Goal: Find specific page/section: Find specific page/section

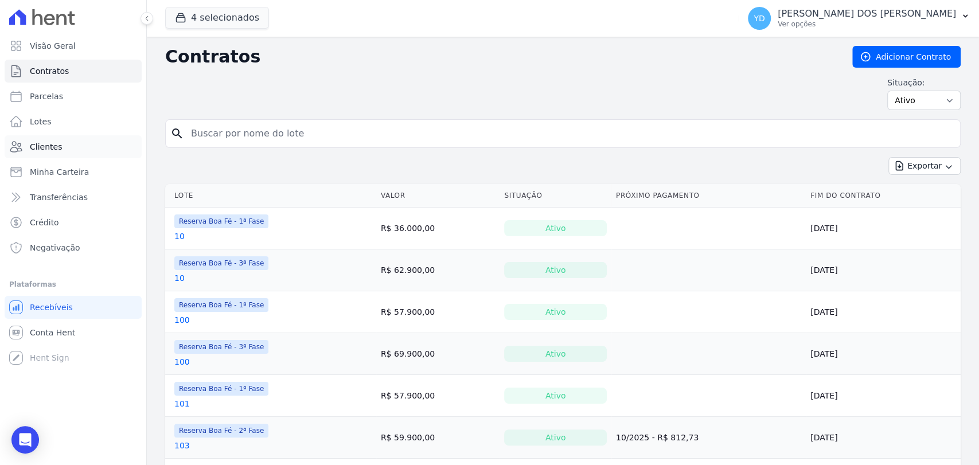
click at [96, 153] on link "Clientes" at bounding box center [73, 146] width 137 height 23
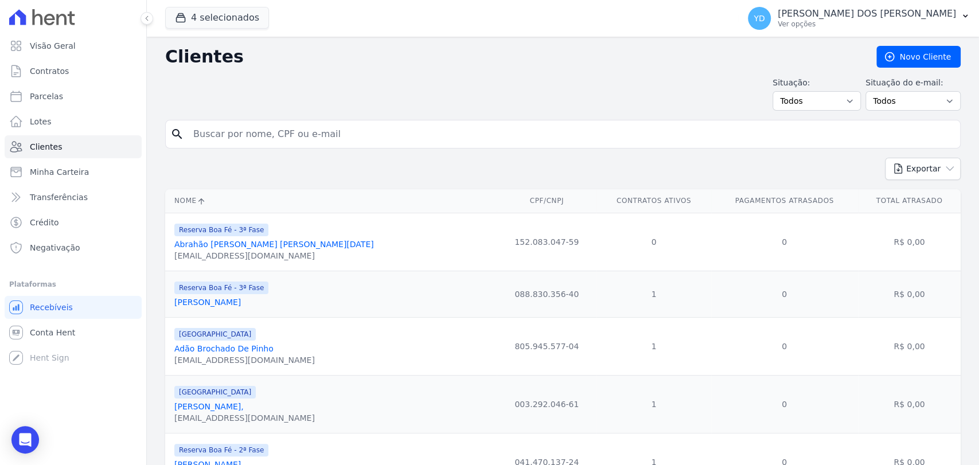
click at [246, 139] on input "search" at bounding box center [570, 134] width 769 height 23
type input "thiago da silva"
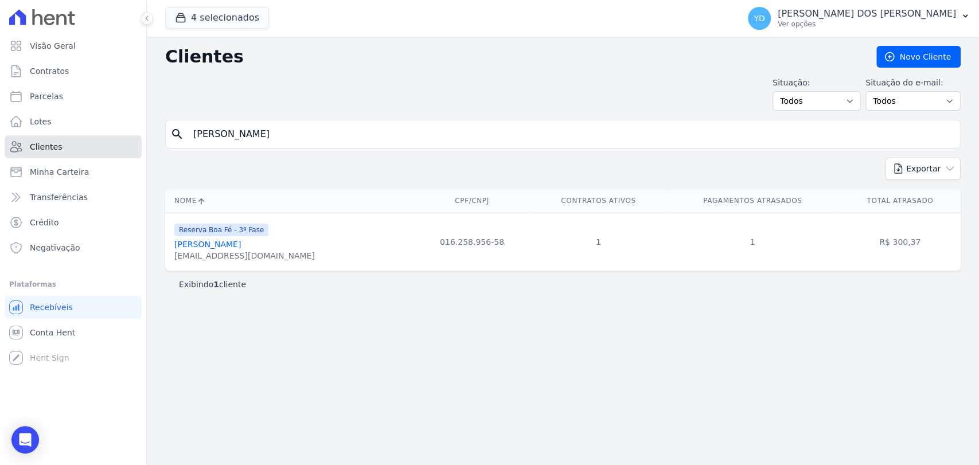
click at [79, 153] on link "Clientes" at bounding box center [73, 146] width 137 height 23
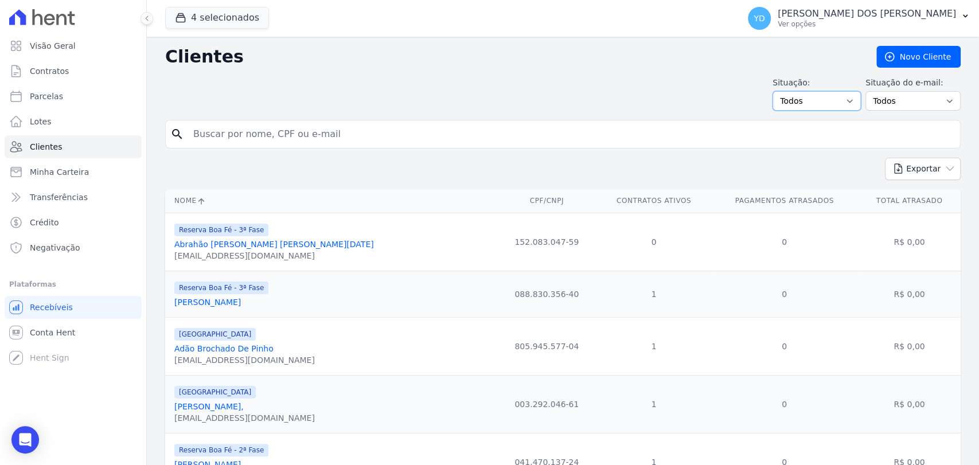
click at [799, 97] on select "Todos Adimplentes Inadimplentes" at bounding box center [816, 100] width 88 height 19
select select "overdue"
click at [775, 91] on select "Todos Adimplentes Inadimplentes" at bounding box center [816, 100] width 88 height 19
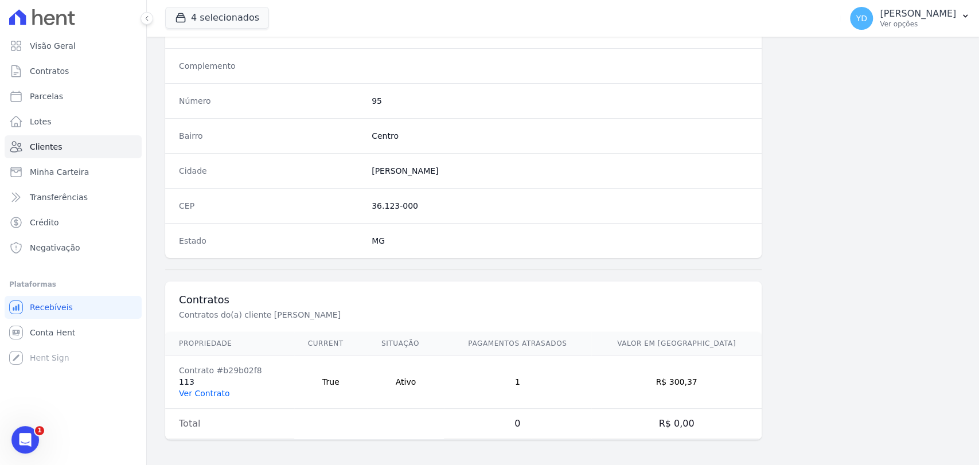
click at [218, 391] on link "Ver Contrato" at bounding box center [204, 393] width 50 height 9
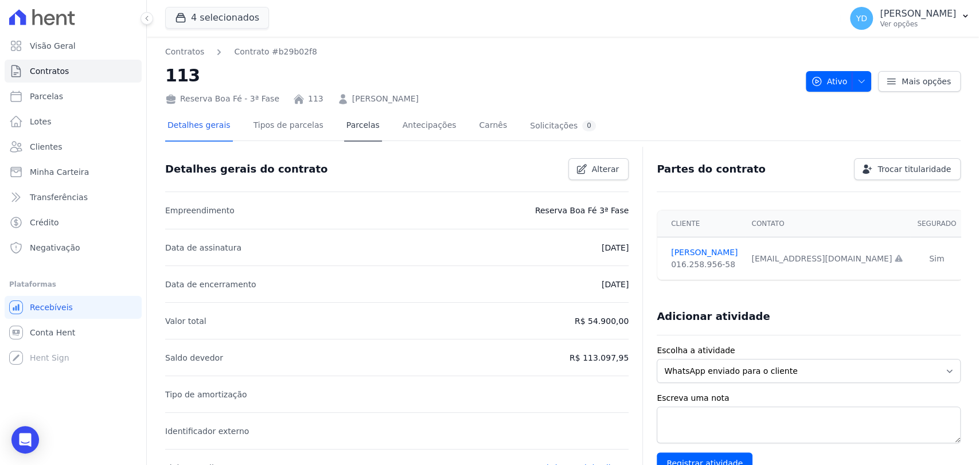
click at [361, 132] on div "Detalhes gerais Tipos de parcelas Parcelas Antecipações Carnês Solicitações 0" at bounding box center [381, 126] width 433 height 30
click at [361, 131] on link "Parcelas" at bounding box center [363, 126] width 38 height 30
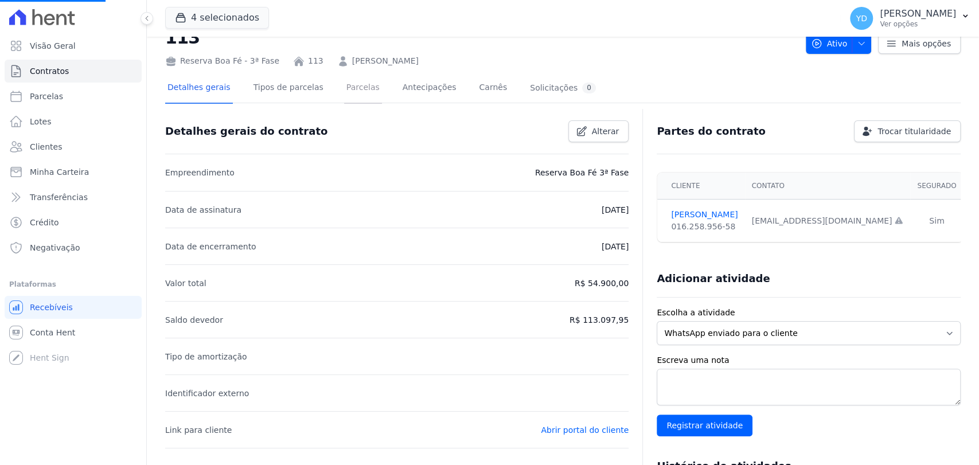
scroll to position [127, 0]
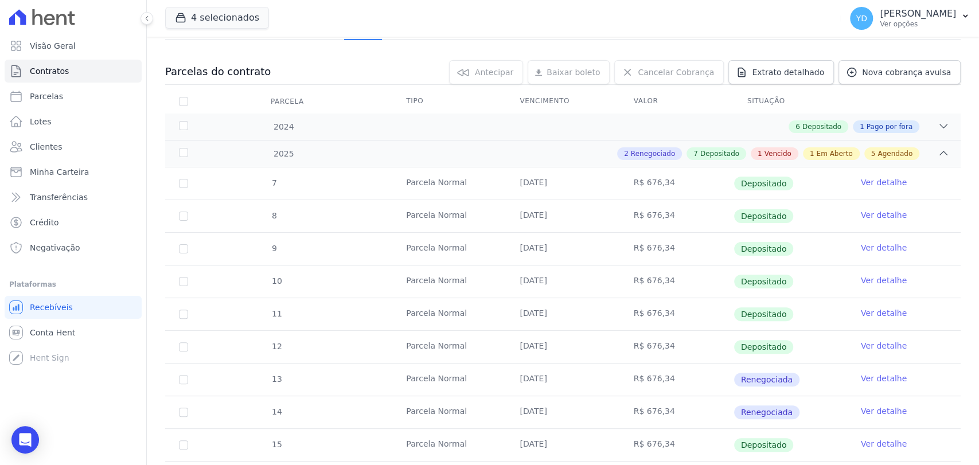
scroll to position [191, 0]
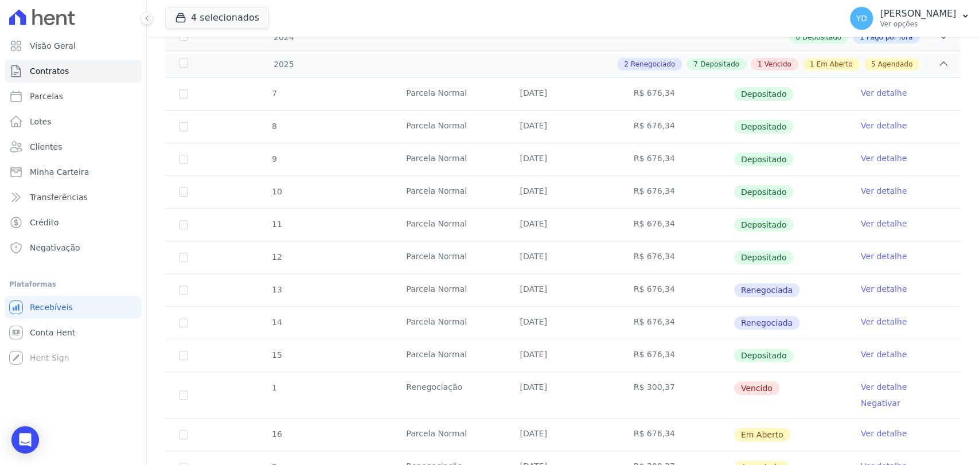
click at [861, 383] on link "Ver detalhe" at bounding box center [884, 386] width 46 height 11
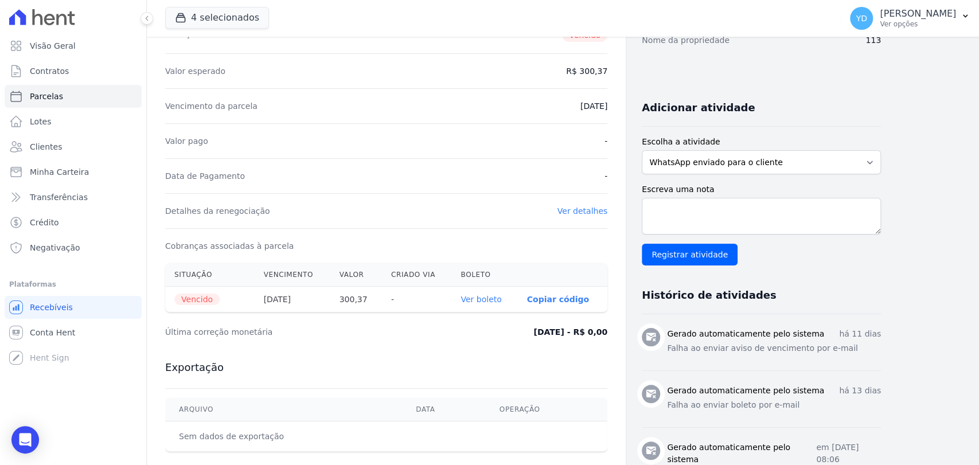
scroll to position [191, 0]
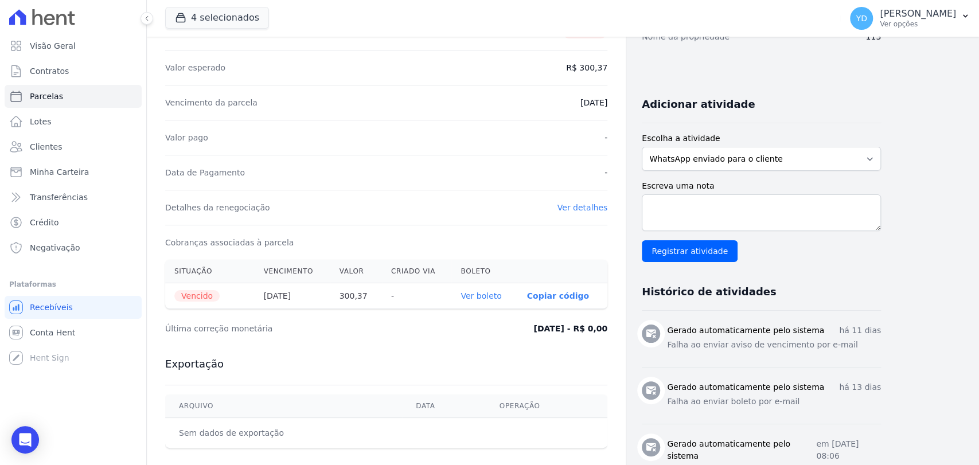
drag, startPoint x: 481, startPoint y: 303, endPoint x: 485, endPoint y: 296, distance: 8.8
click at [482, 300] on th "Ver boleto" at bounding box center [484, 296] width 66 height 26
click at [485, 296] on link "Ver boleto" at bounding box center [480, 295] width 41 height 9
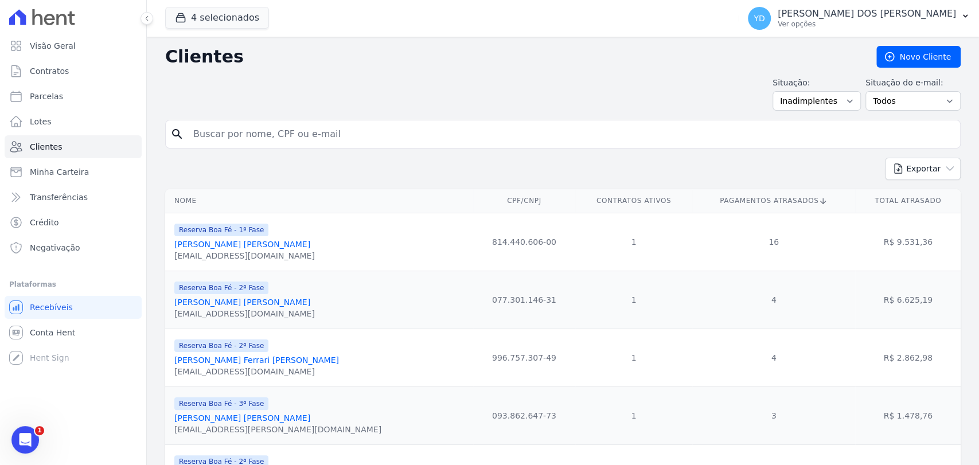
click at [260, 138] on input "search" at bounding box center [570, 134] width 769 height 23
click at [91, 77] on link "Contratos" at bounding box center [73, 71] width 137 height 23
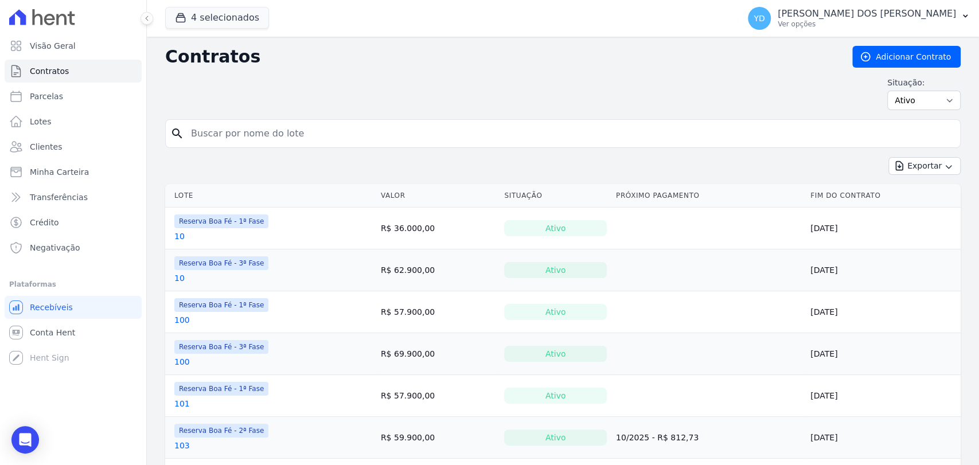
click at [279, 132] on input "search" at bounding box center [569, 133] width 771 height 23
click at [90, 68] on link "Contratos" at bounding box center [73, 71] width 137 height 23
click at [310, 127] on input "search" at bounding box center [569, 133] width 771 height 23
type input "i5"
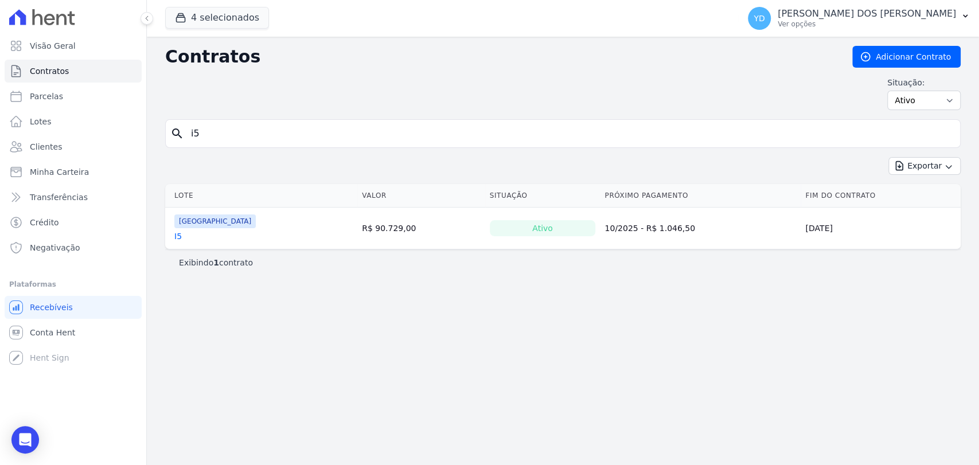
click at [179, 236] on div "I5" at bounding box center [214, 236] width 81 height 11
click at [179, 236] on link "I5" at bounding box center [177, 236] width 7 height 11
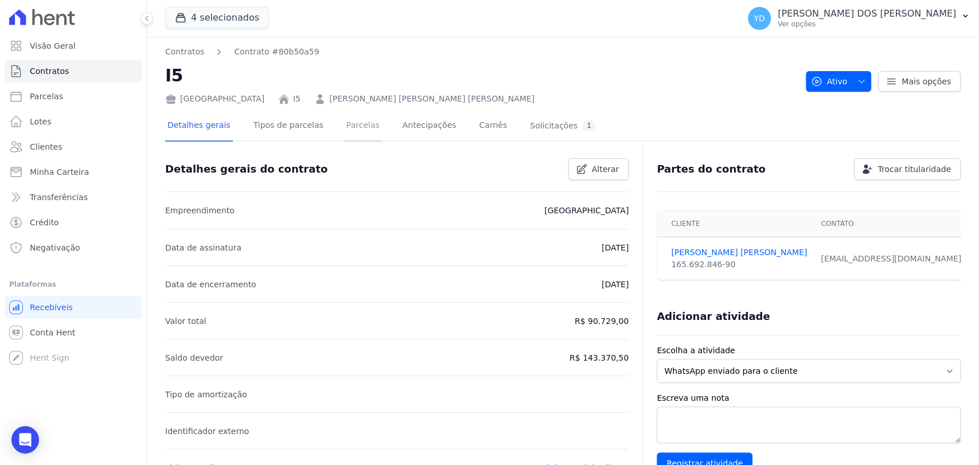
click at [344, 132] on link "Parcelas" at bounding box center [363, 126] width 38 height 30
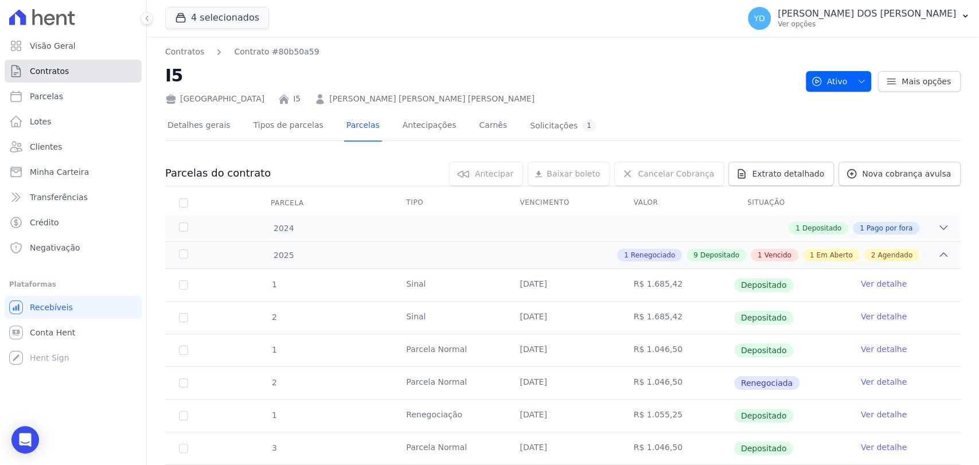
click at [26, 72] on link "Contratos" at bounding box center [73, 71] width 137 height 23
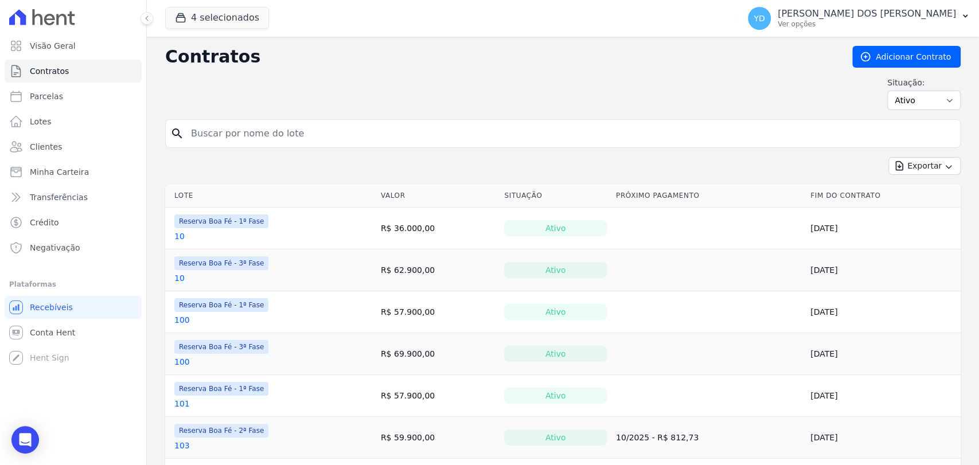
click at [274, 139] on input "search" at bounding box center [569, 133] width 771 height 23
type input "191"
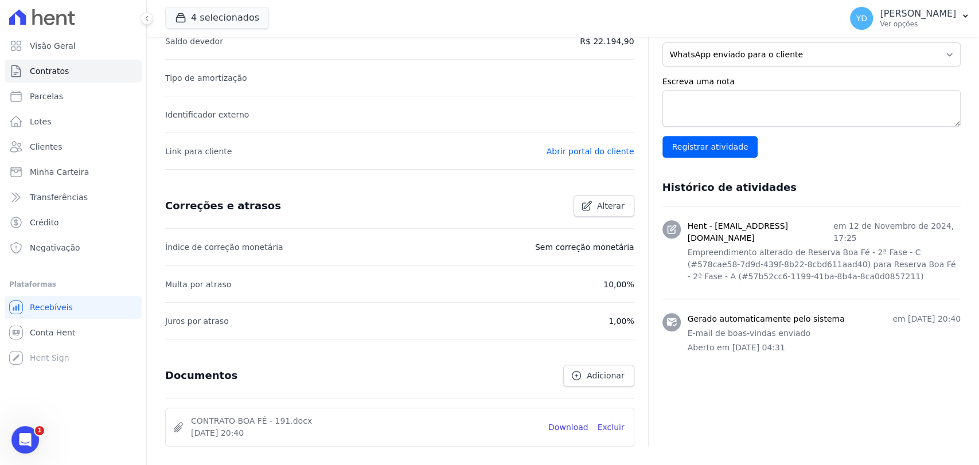
scroll to position [318, 0]
click at [576, 156] on li "Link para cliente Abrir portal do cliente" at bounding box center [399, 149] width 469 height 37
click at [573, 150] on link "Abrir portal do cliente" at bounding box center [591, 149] width 88 height 9
